Goal: Contribute content: Contribute content

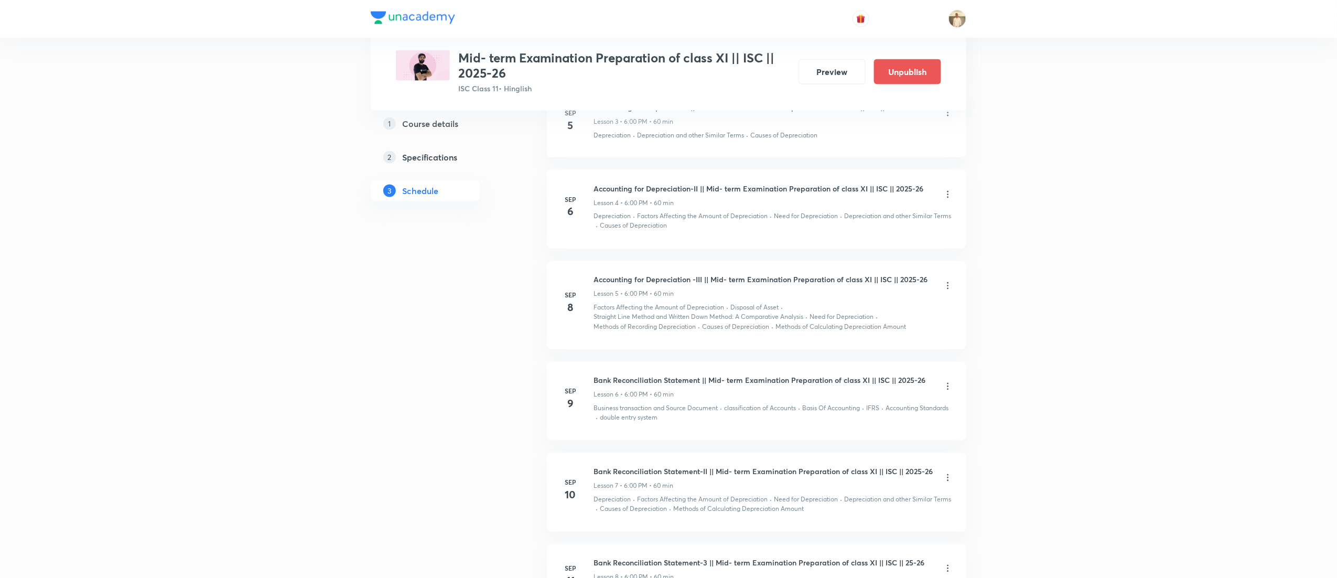
scroll to position [524, 0]
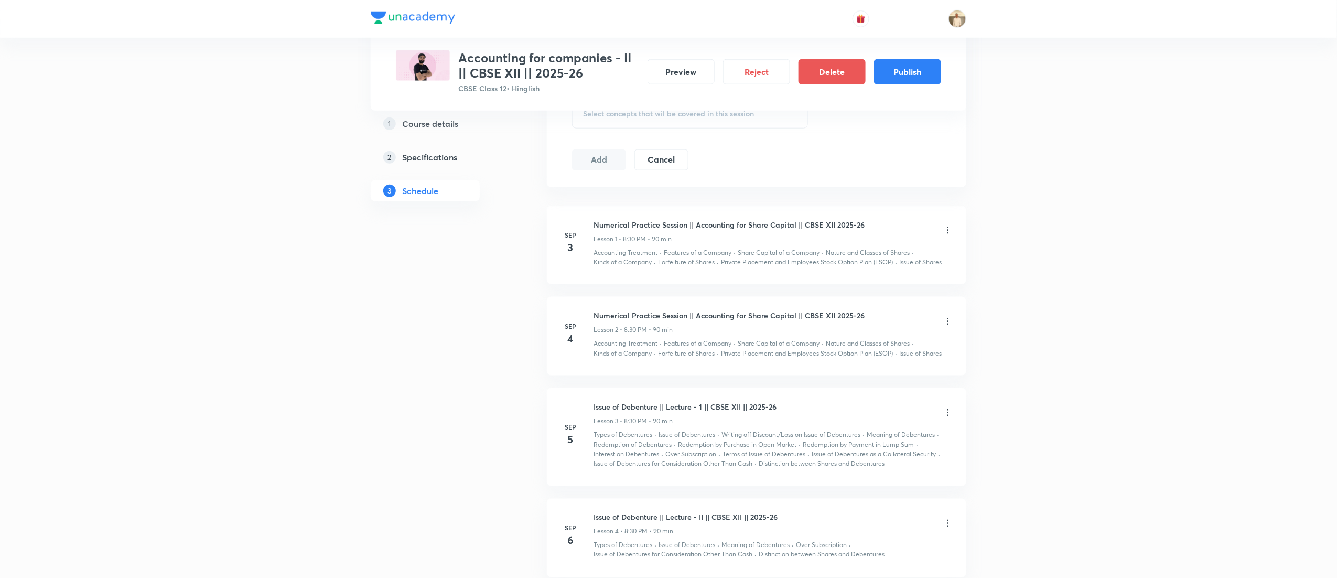
scroll to position [524, 0]
click at [911, 66] on button "Publish" at bounding box center [907, 70] width 67 height 25
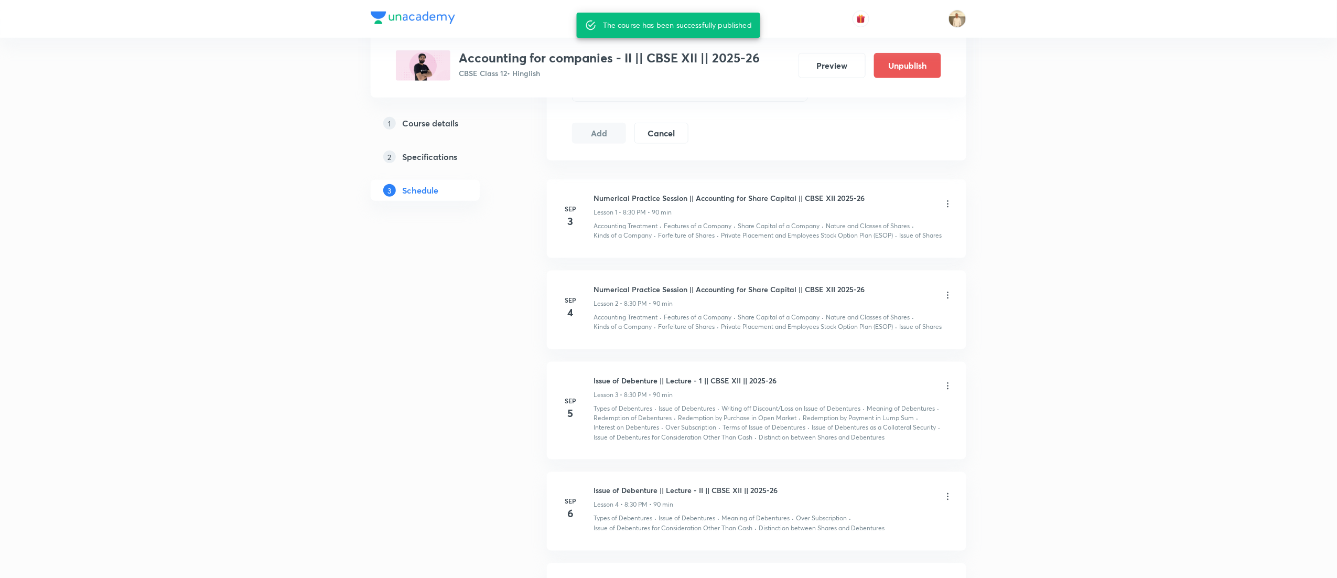
scroll to position [512, 0]
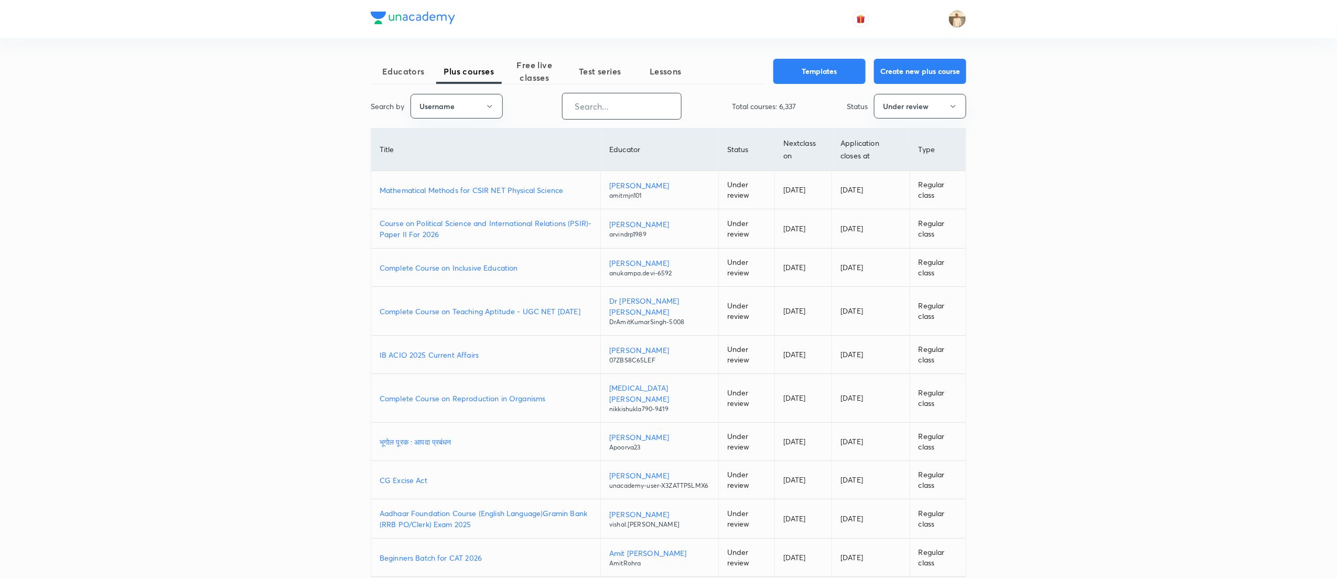
click at [652, 113] on input "text" at bounding box center [622, 106] width 119 height 27
click at [659, 109] on input "text" at bounding box center [622, 106] width 119 height 27
paste input "nikkishukla790-9419"
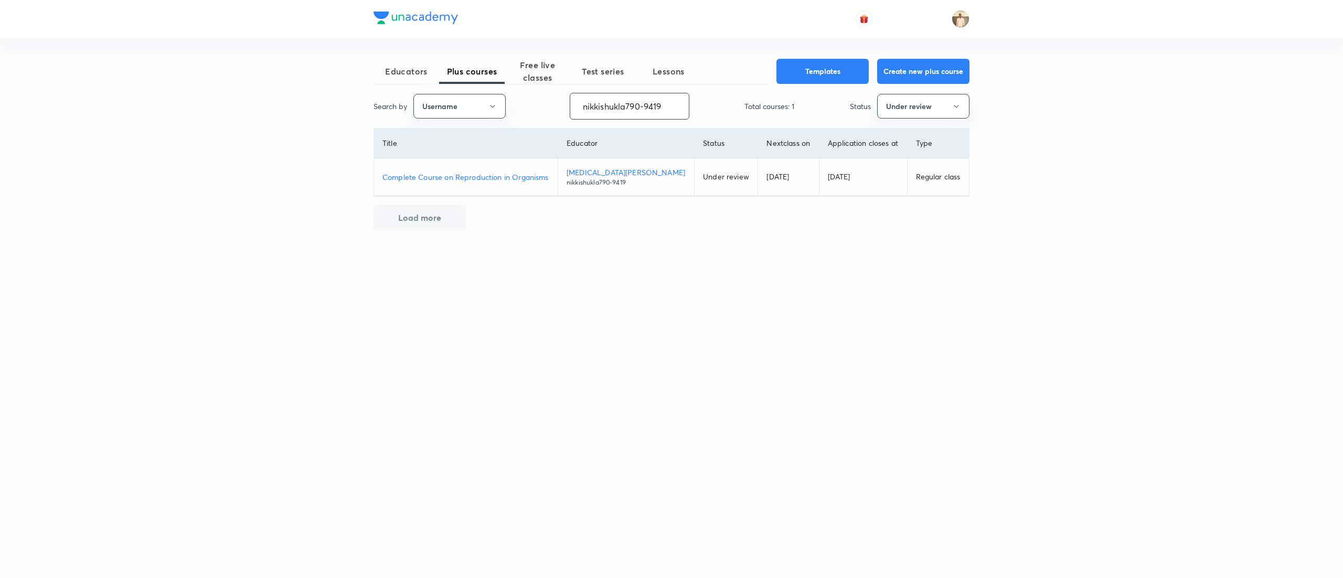
type input "nikkishukla790-9419"
click at [515, 177] on p "Complete Course on Reproduction in Organisms" at bounding box center [465, 177] width 167 height 11
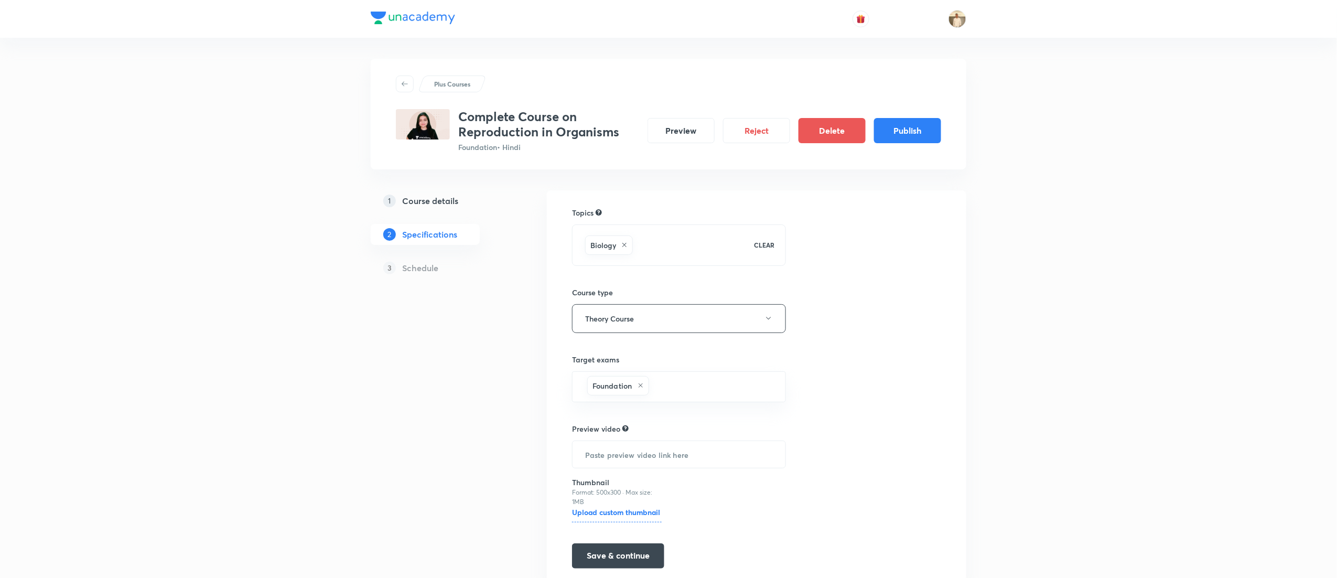
scroll to position [42, 0]
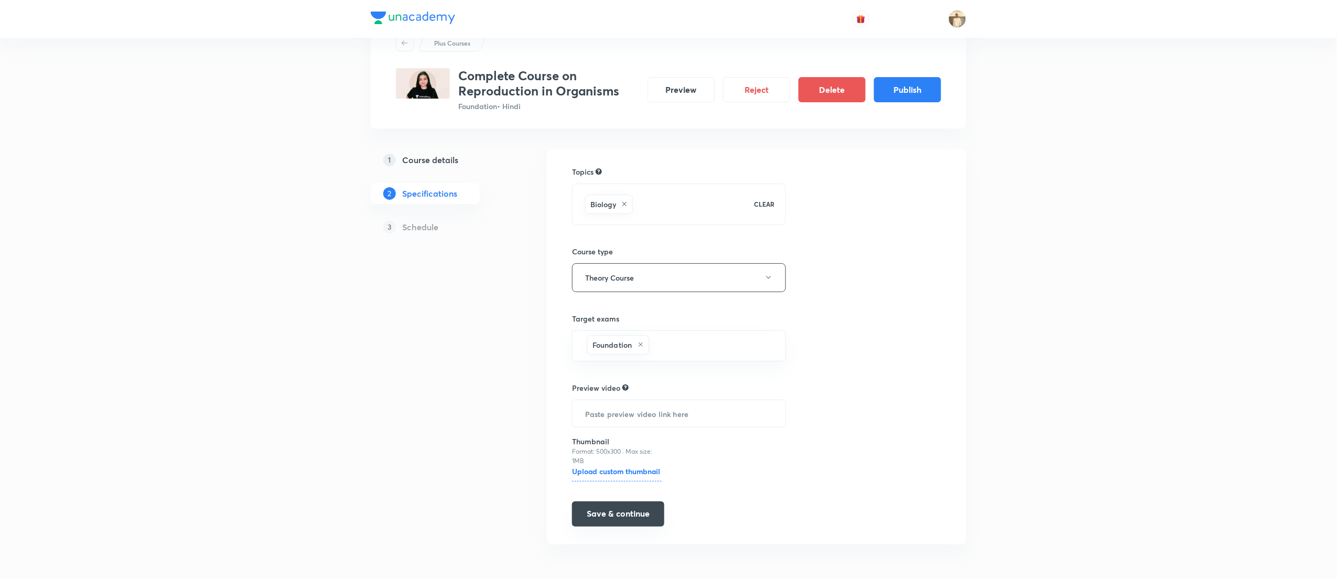
click at [630, 508] on button "Save & continue" at bounding box center [618, 513] width 92 height 25
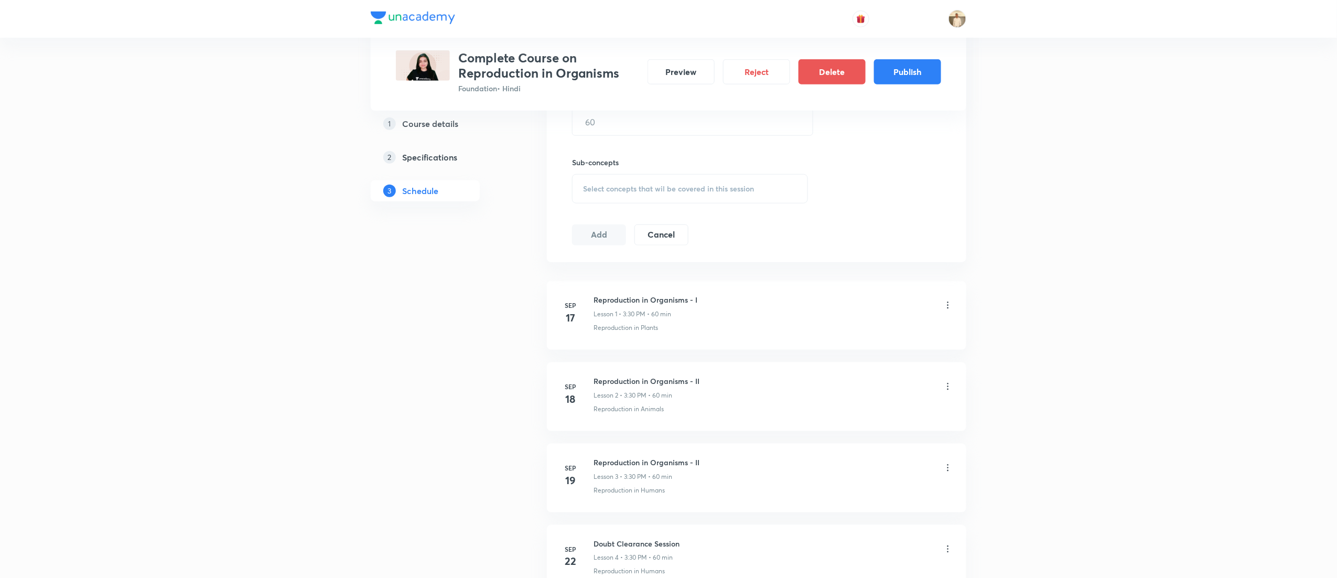
scroll to position [420, 0]
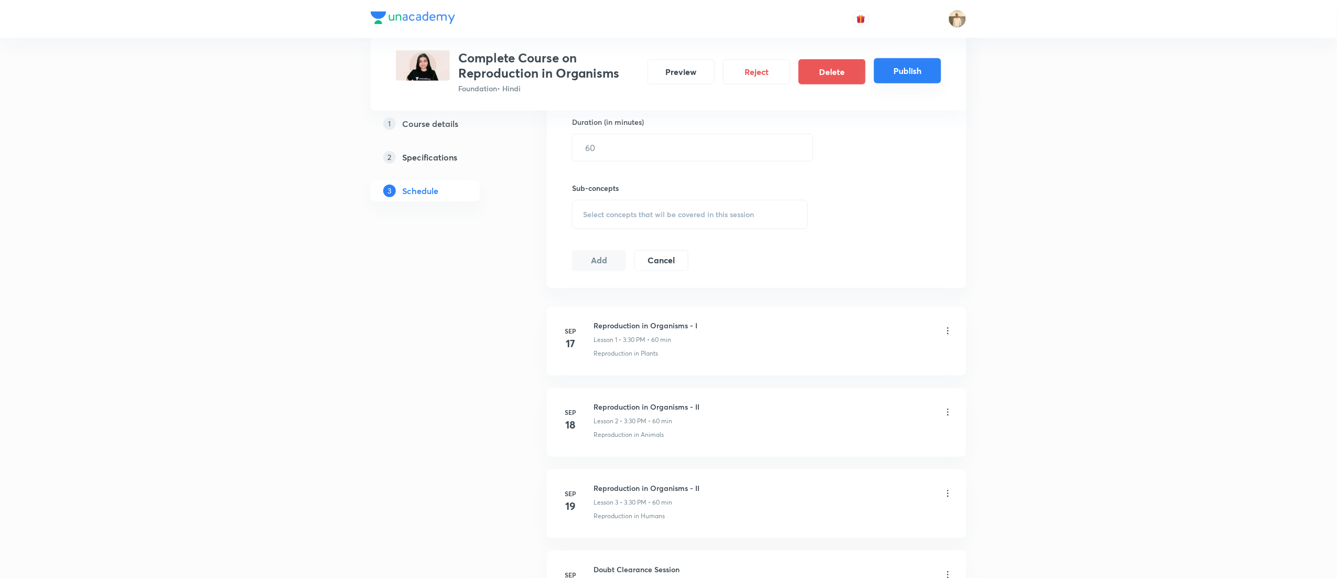
click at [894, 77] on button "Publish" at bounding box center [907, 70] width 67 height 25
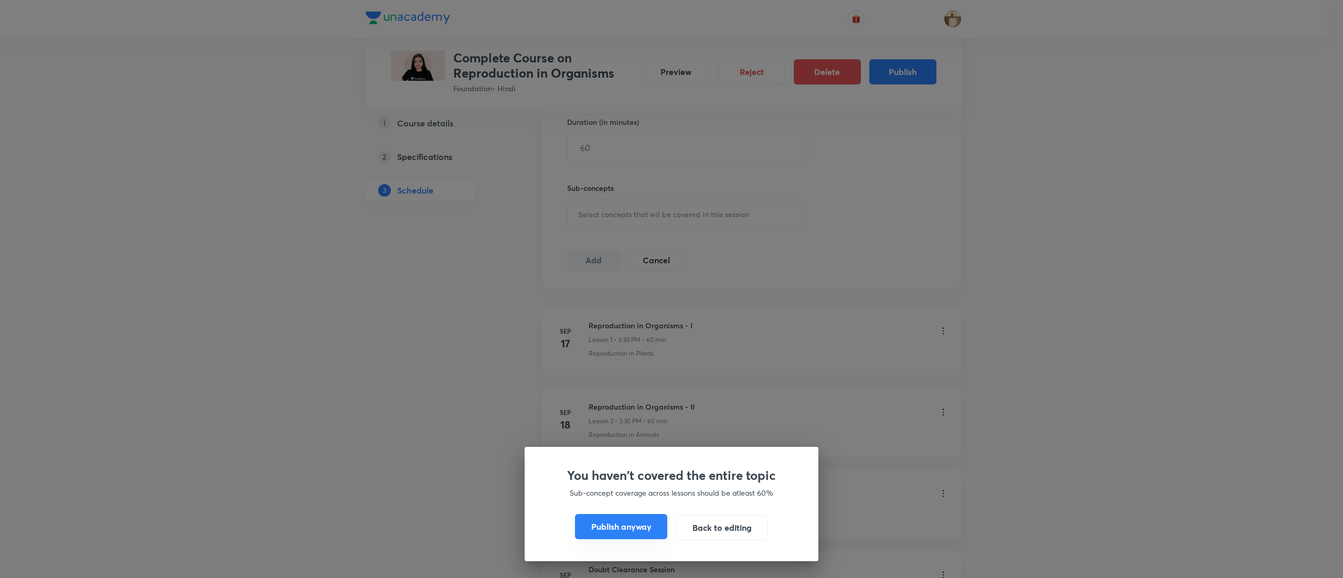
click at [623, 523] on button "Publish anyway" at bounding box center [621, 526] width 92 height 25
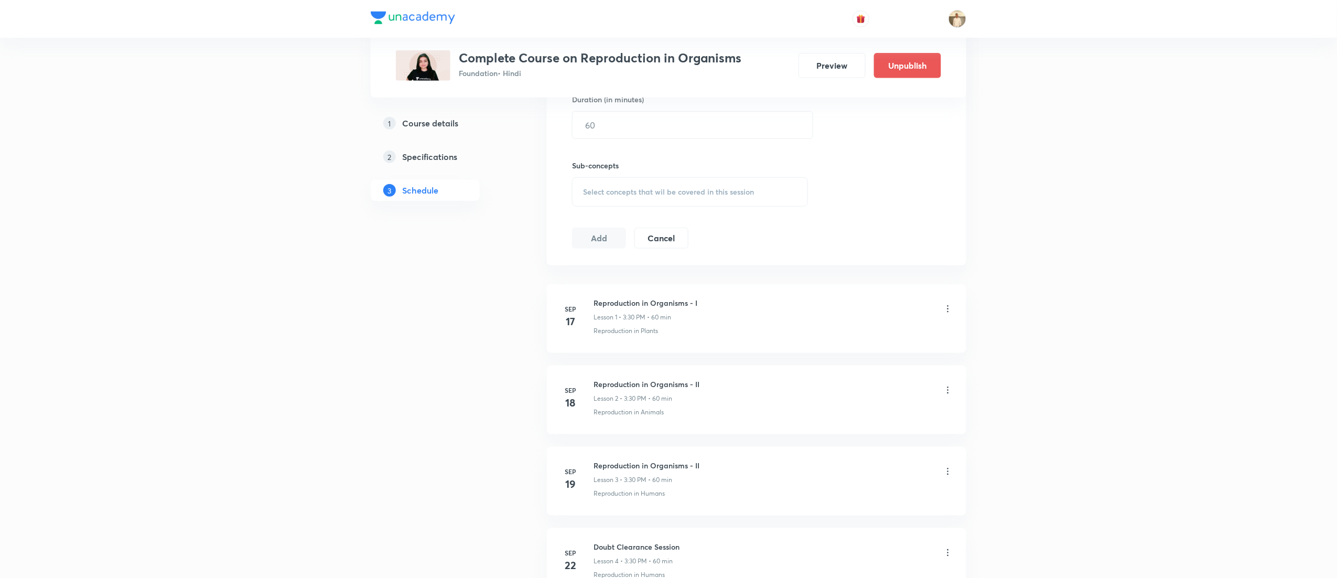
scroll to position [407, 0]
